Goal: Information Seeking & Learning: Check status

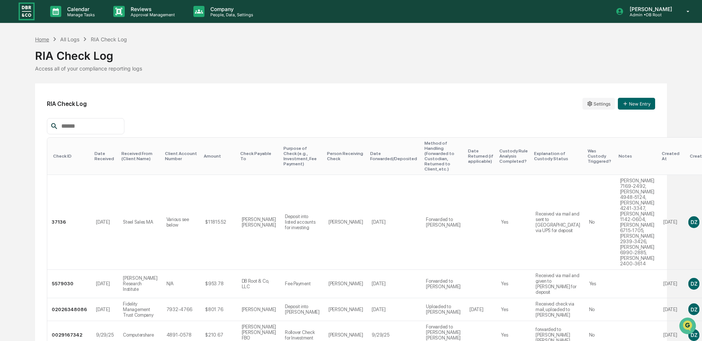
click at [42, 40] on div "Home" at bounding box center [42, 39] width 14 height 6
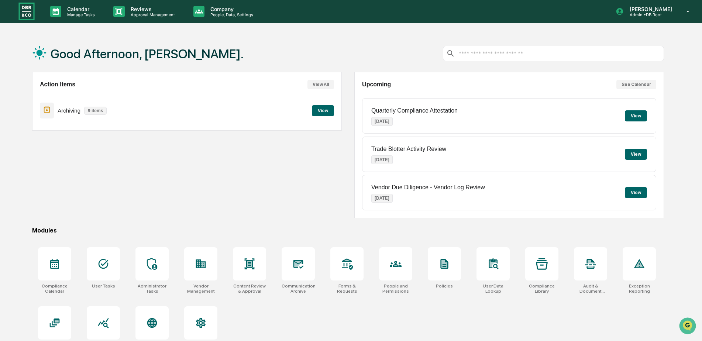
scroll to position [35, 0]
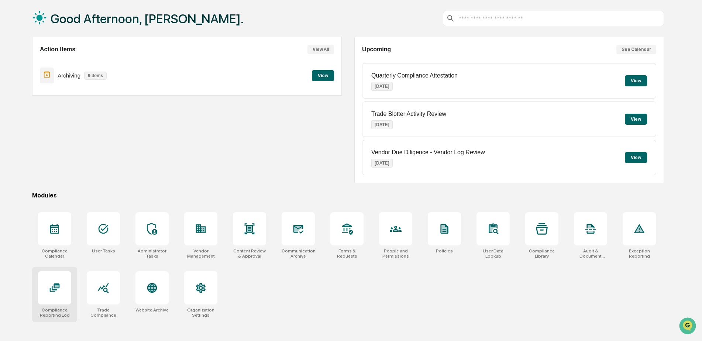
click at [50, 288] on icon at bounding box center [55, 288] width 10 height 9
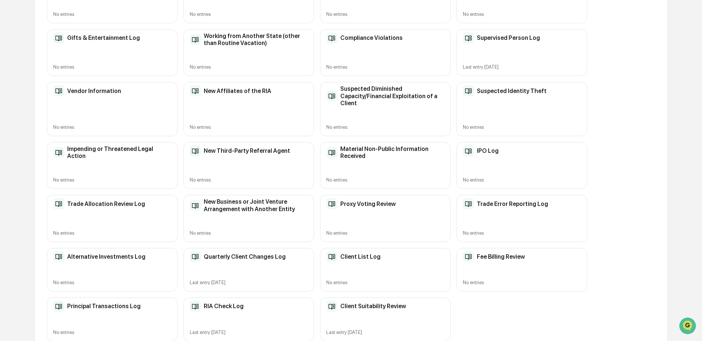
scroll to position [201, 0]
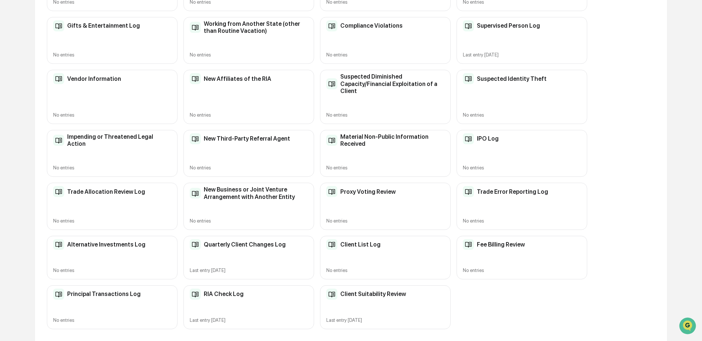
click at [242, 302] on div "RIA Check Log Last entry [DATE]" at bounding box center [249, 307] width 131 height 44
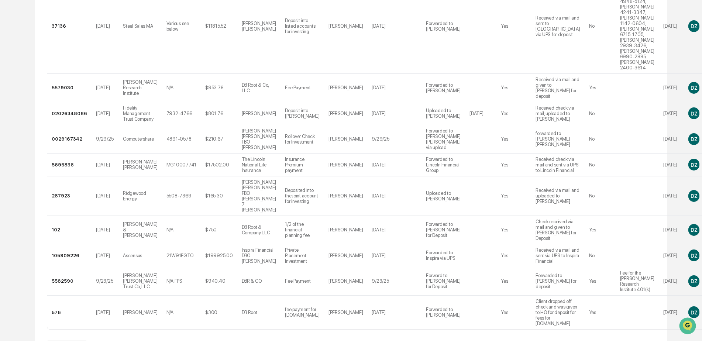
scroll to position [238, 0]
